Goal: Ask a question

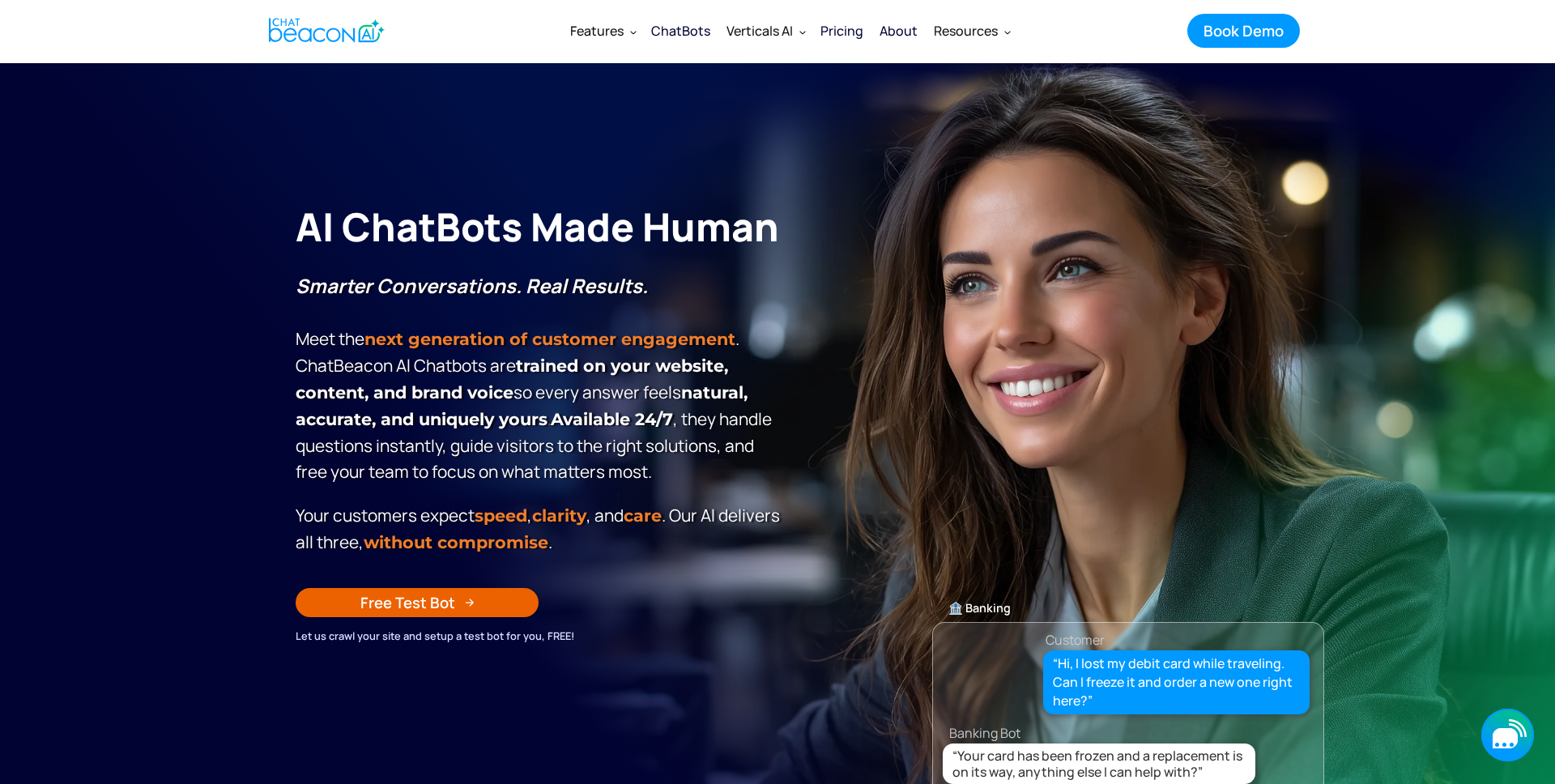
click at [1502, 736] on icon "button" at bounding box center [1505, 738] width 25 height 20
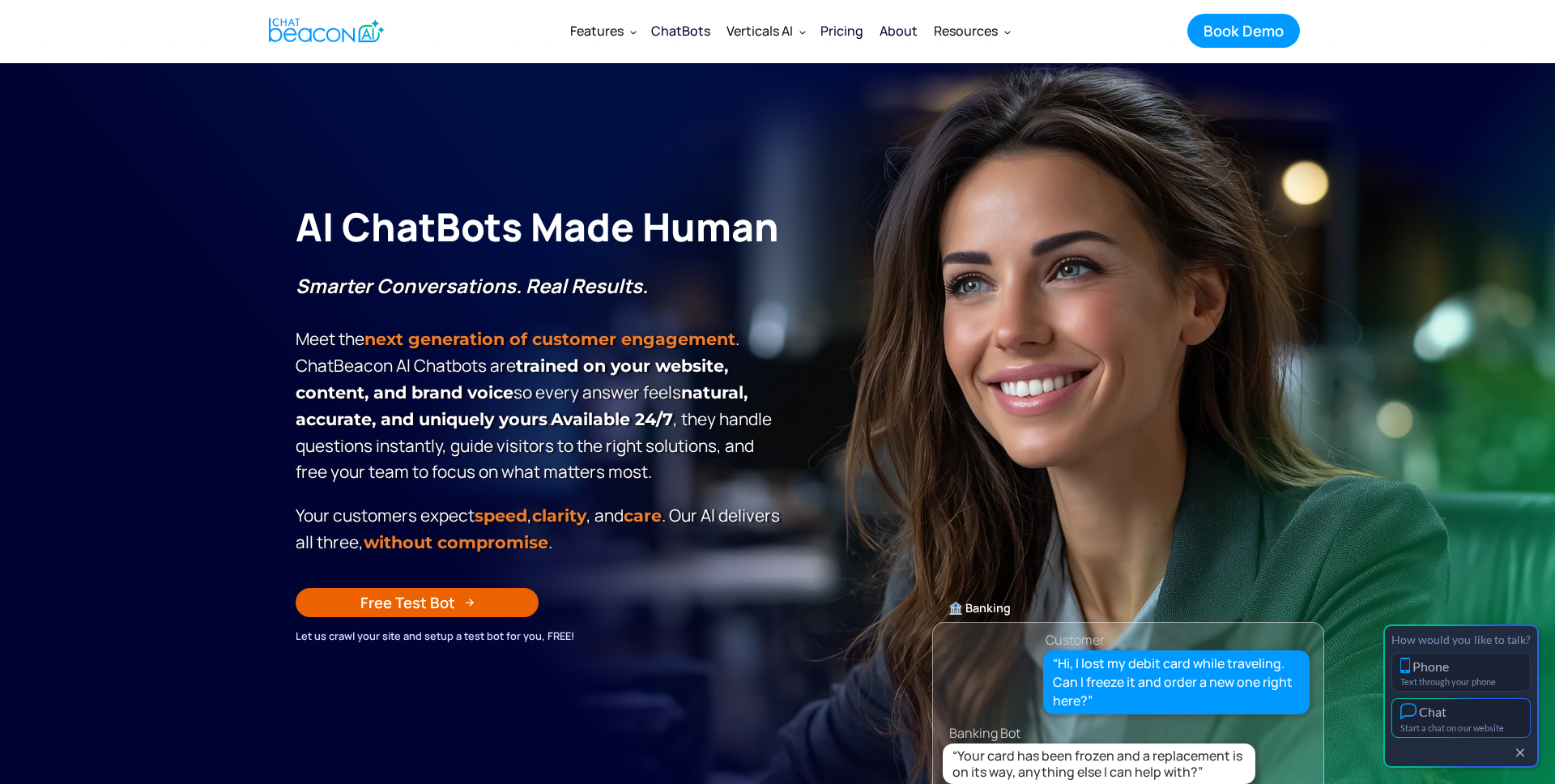
click at [1464, 723] on div "Start a chat on our website" at bounding box center [1461, 728] width 122 height 11
